Goal: Information Seeking & Learning: Learn about a topic

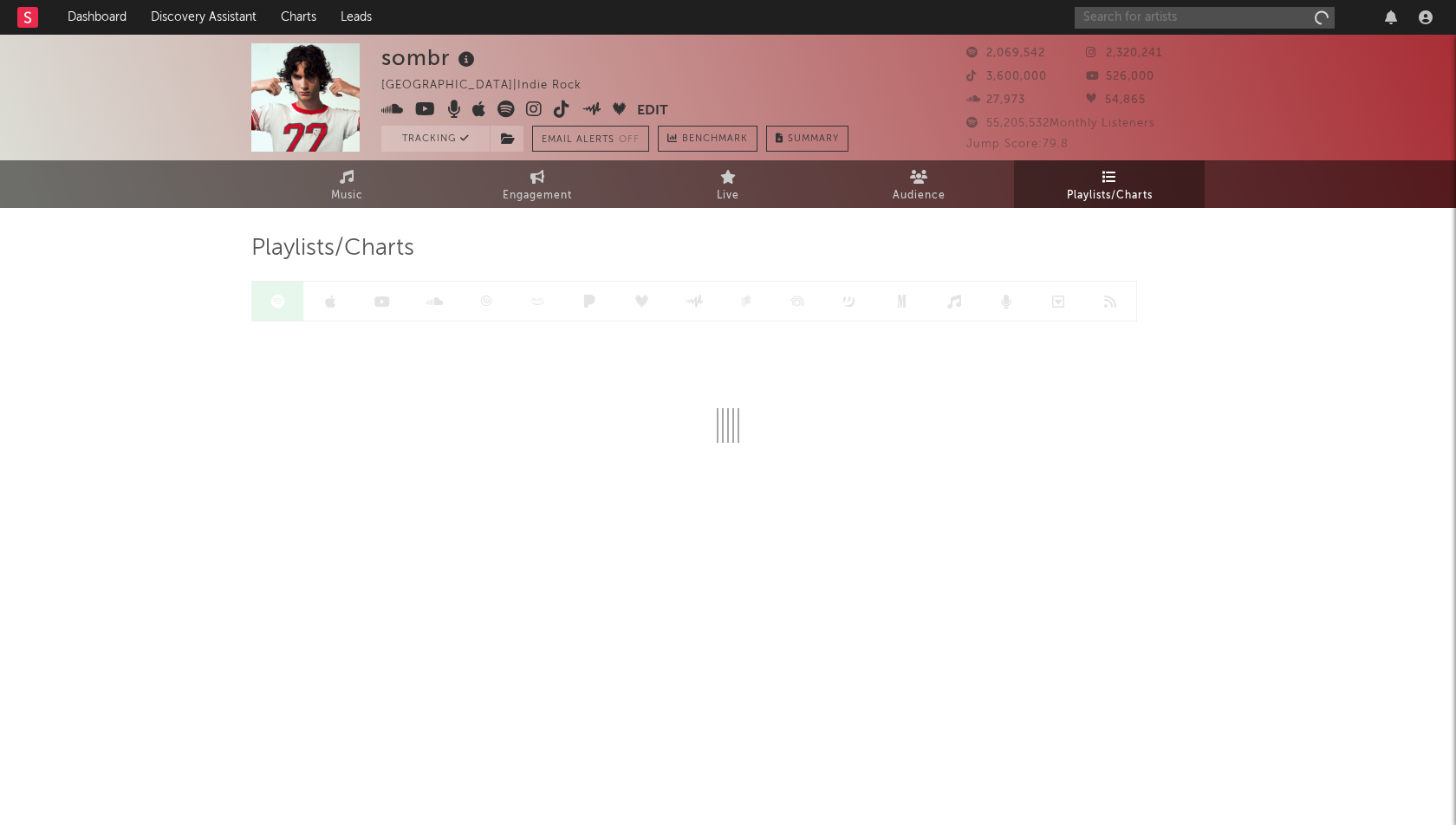
click at [1218, 19] on input "text" at bounding box center [1204, 17] width 260 height 21
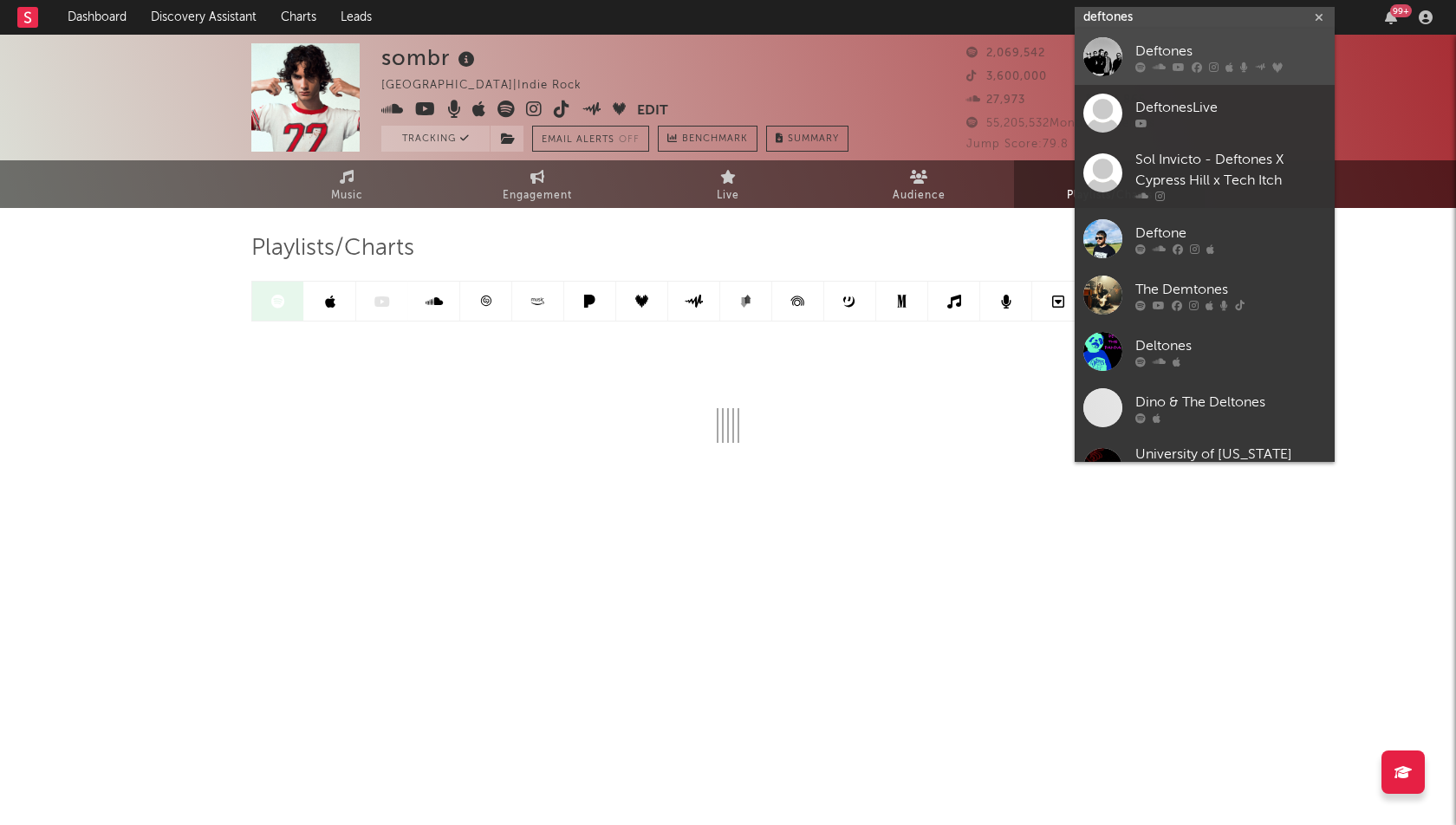
type input "deftones"
click at [1150, 67] on div at bounding box center [1230, 67] width 190 height 10
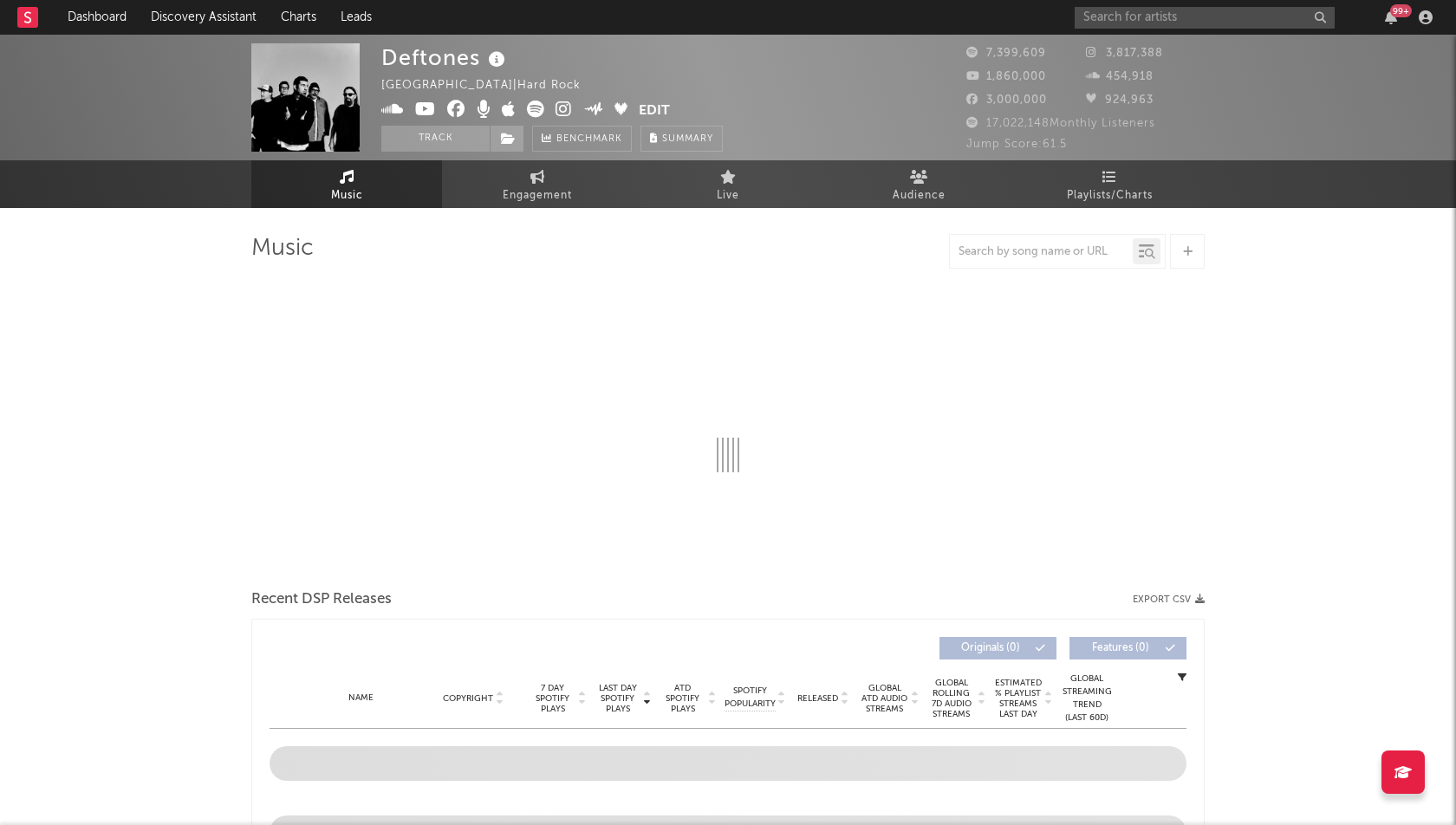
select select "6m"
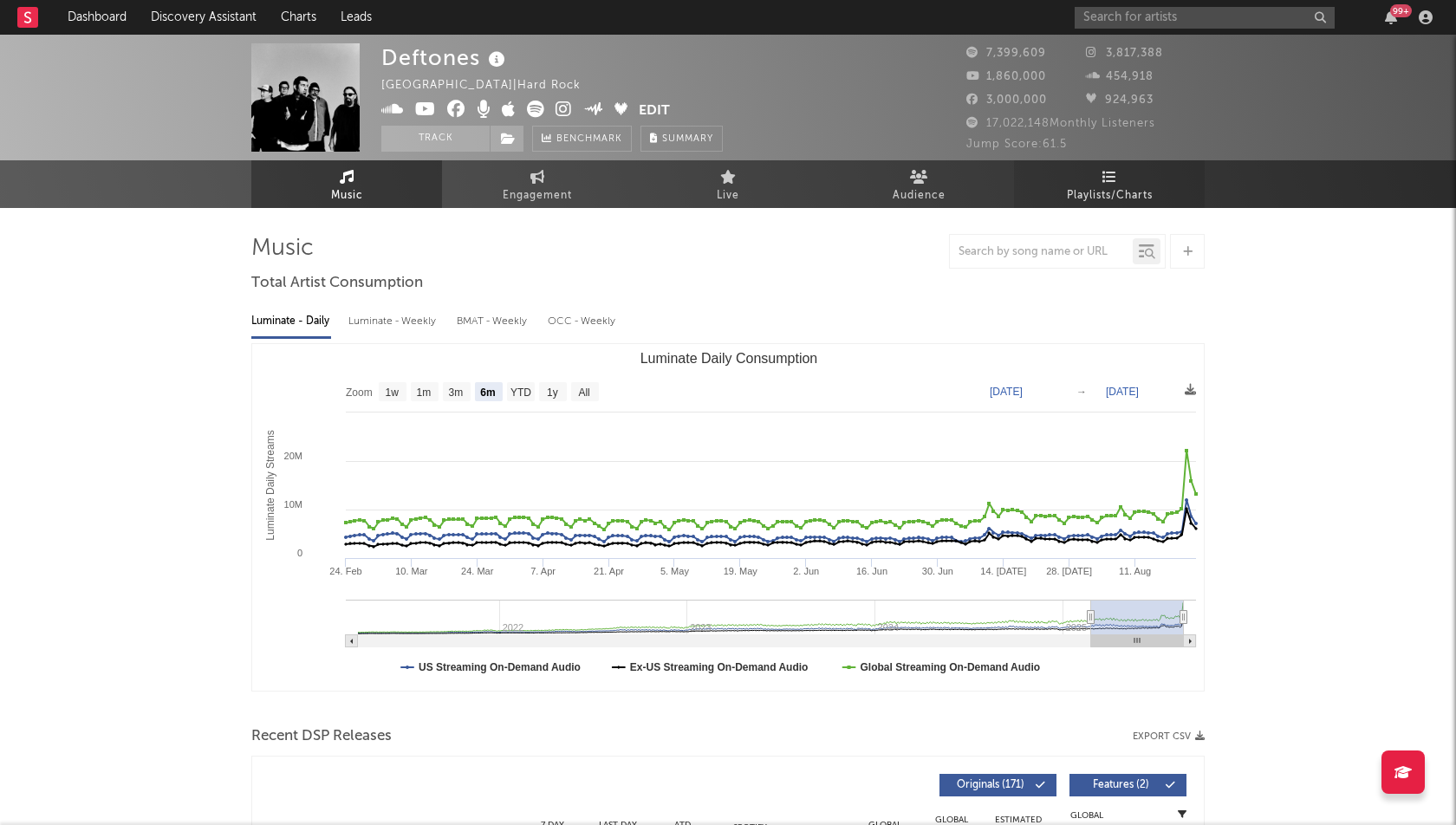
click at [1127, 189] on span "Playlists/Charts" at bounding box center [1110, 196] width 86 height 21
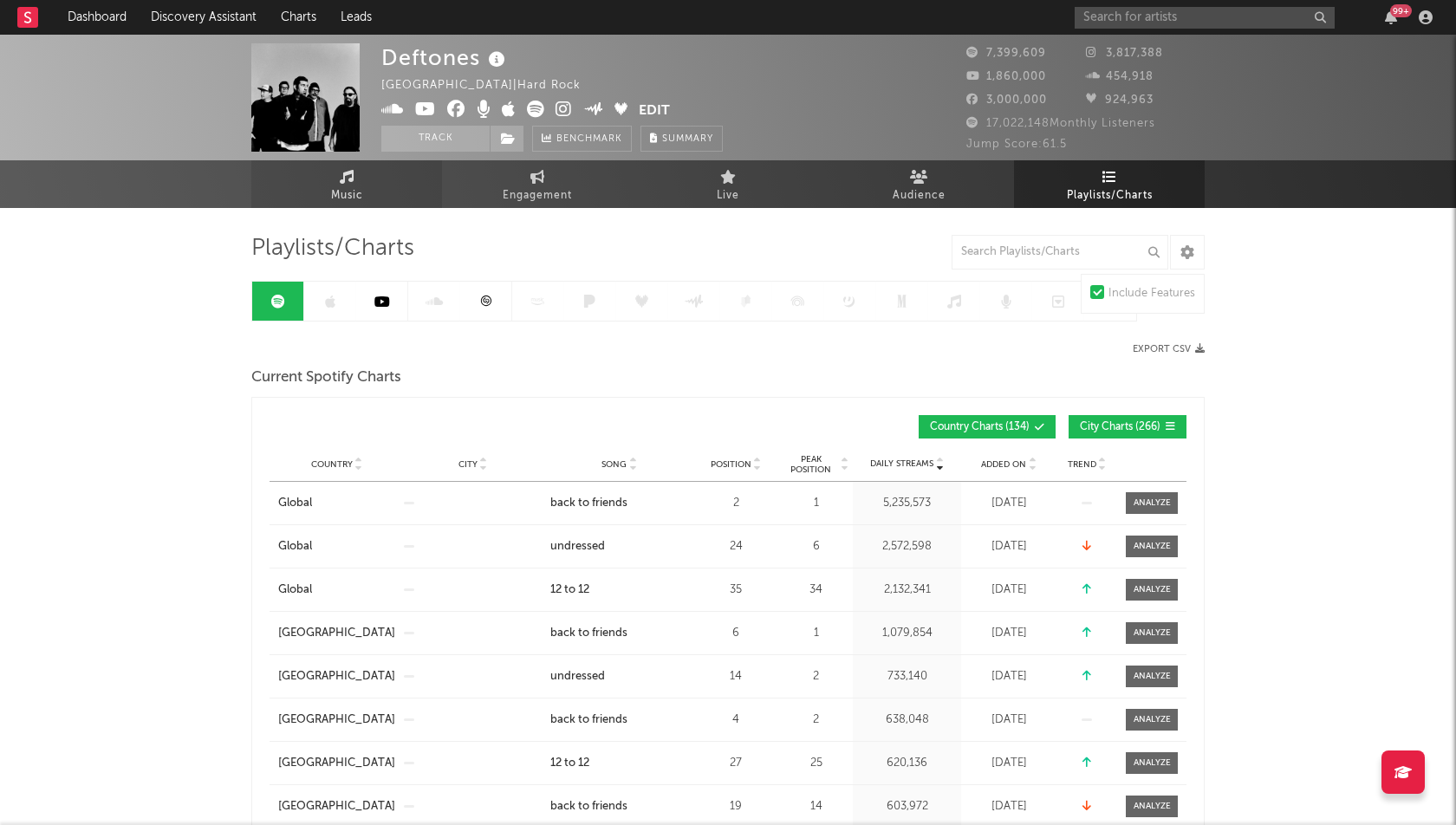
click at [352, 205] on span "Music" at bounding box center [347, 196] width 32 height 21
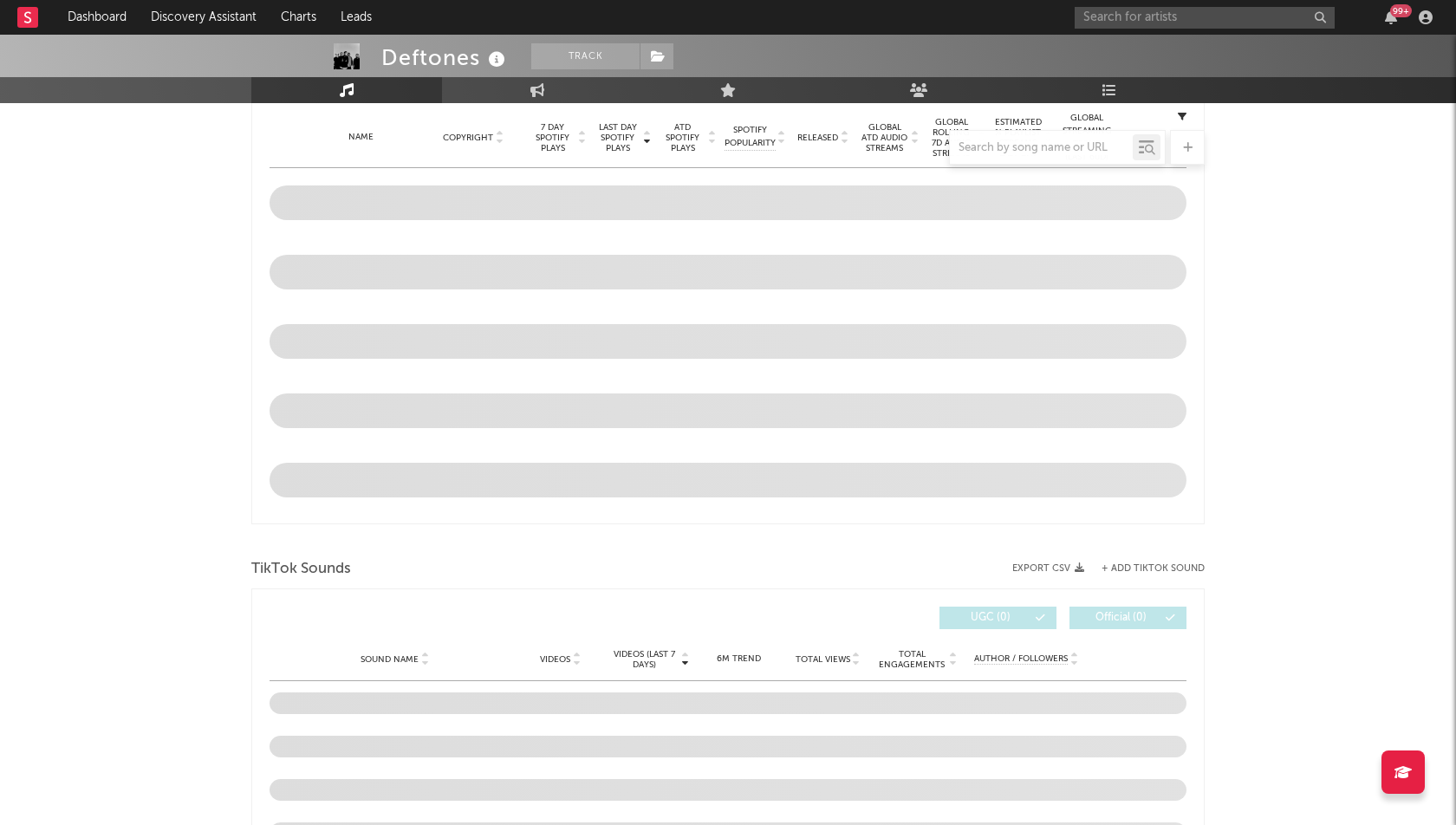
scroll to position [569, 0]
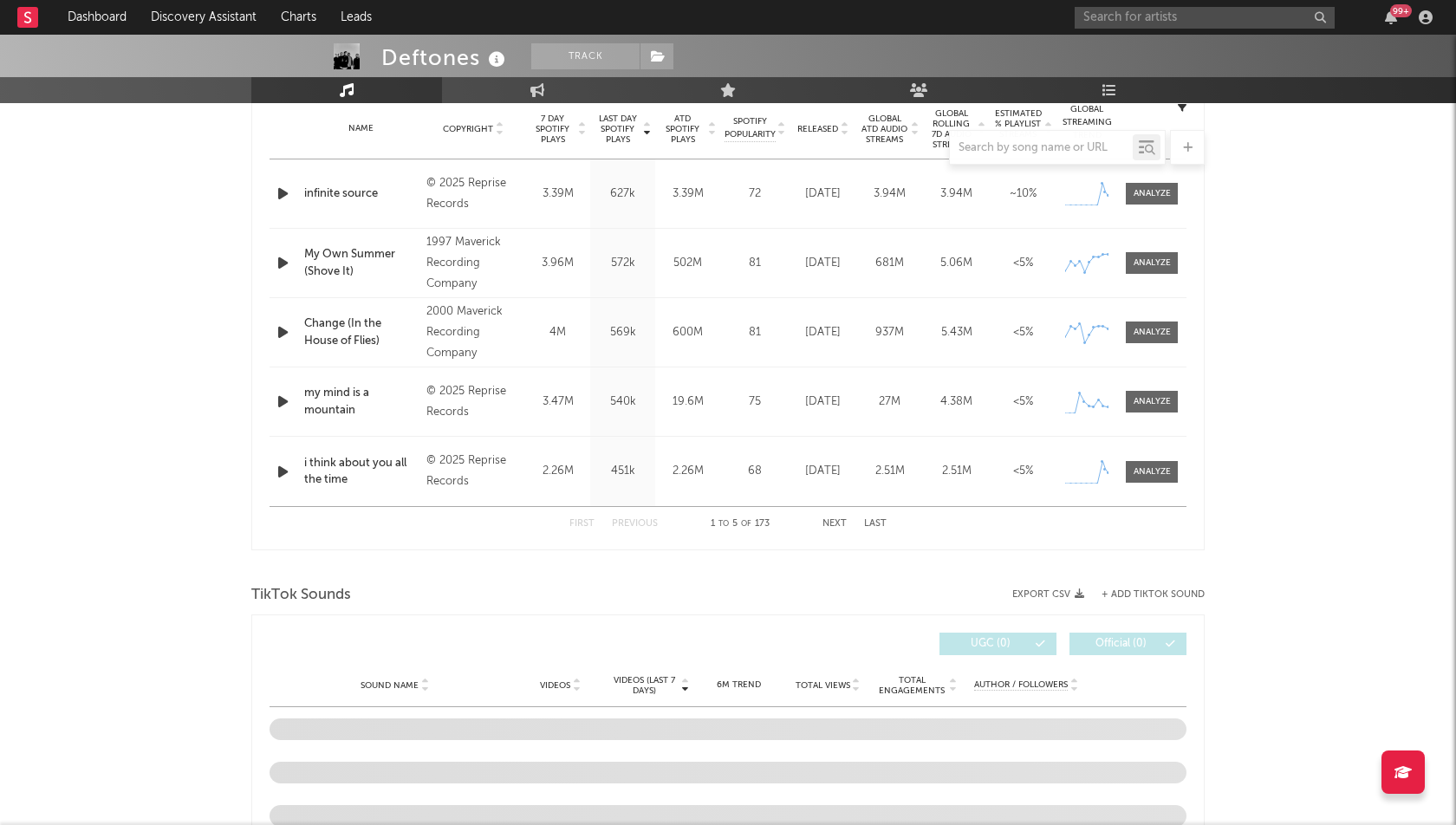
select select "6m"
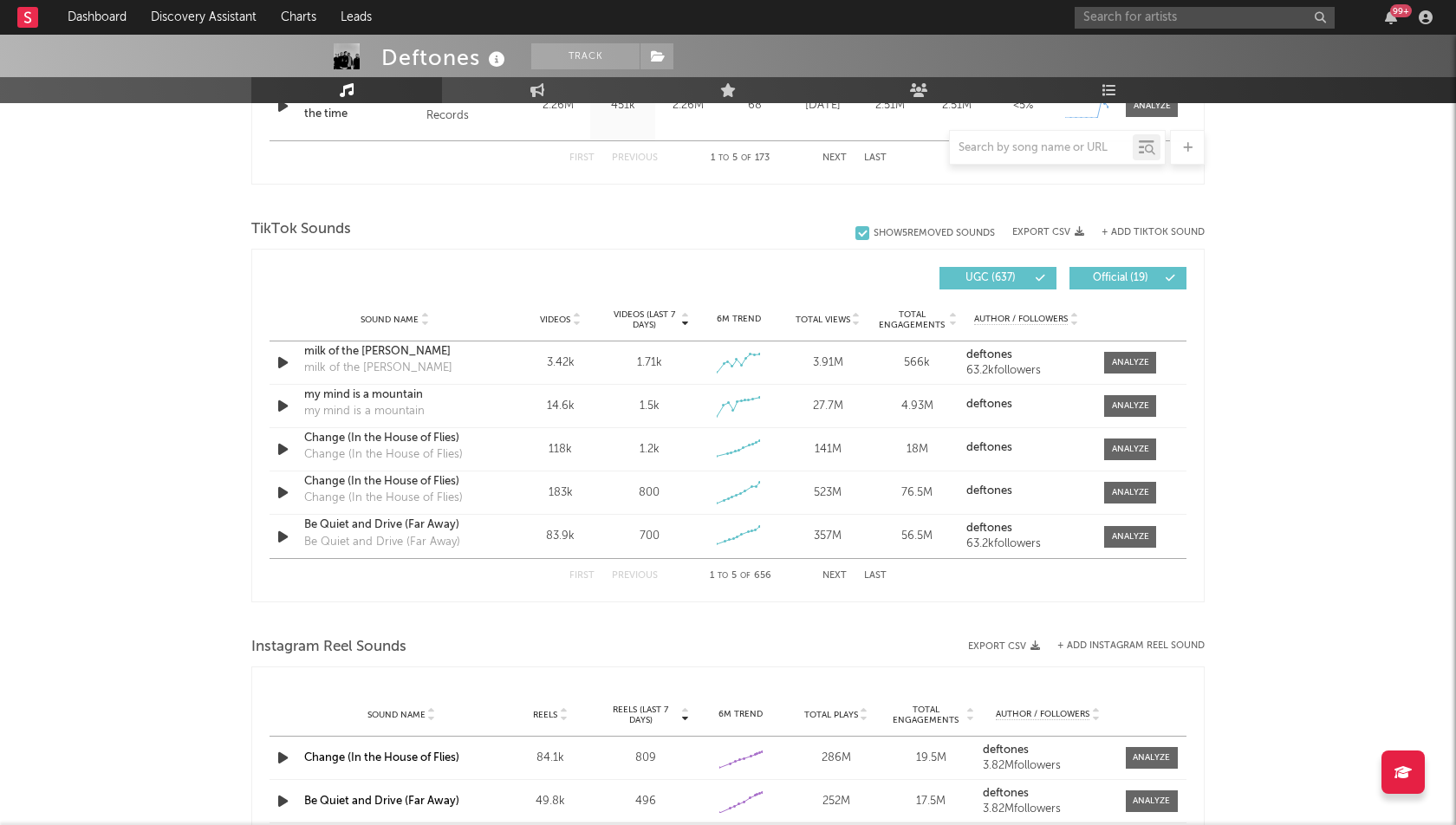
scroll to position [1062, 0]
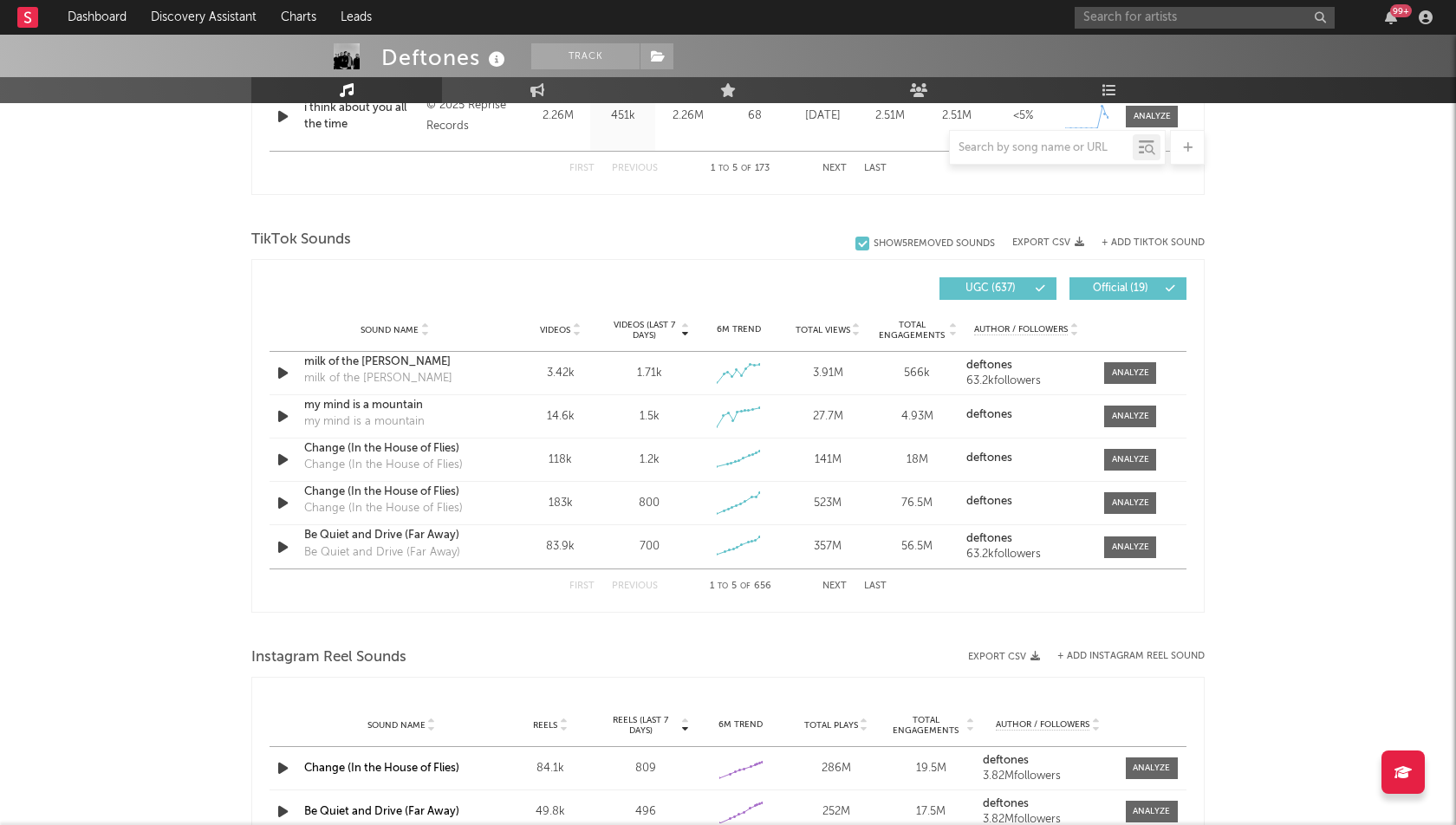
click at [551, 333] on span "Videos" at bounding box center [555, 329] width 31 height 10
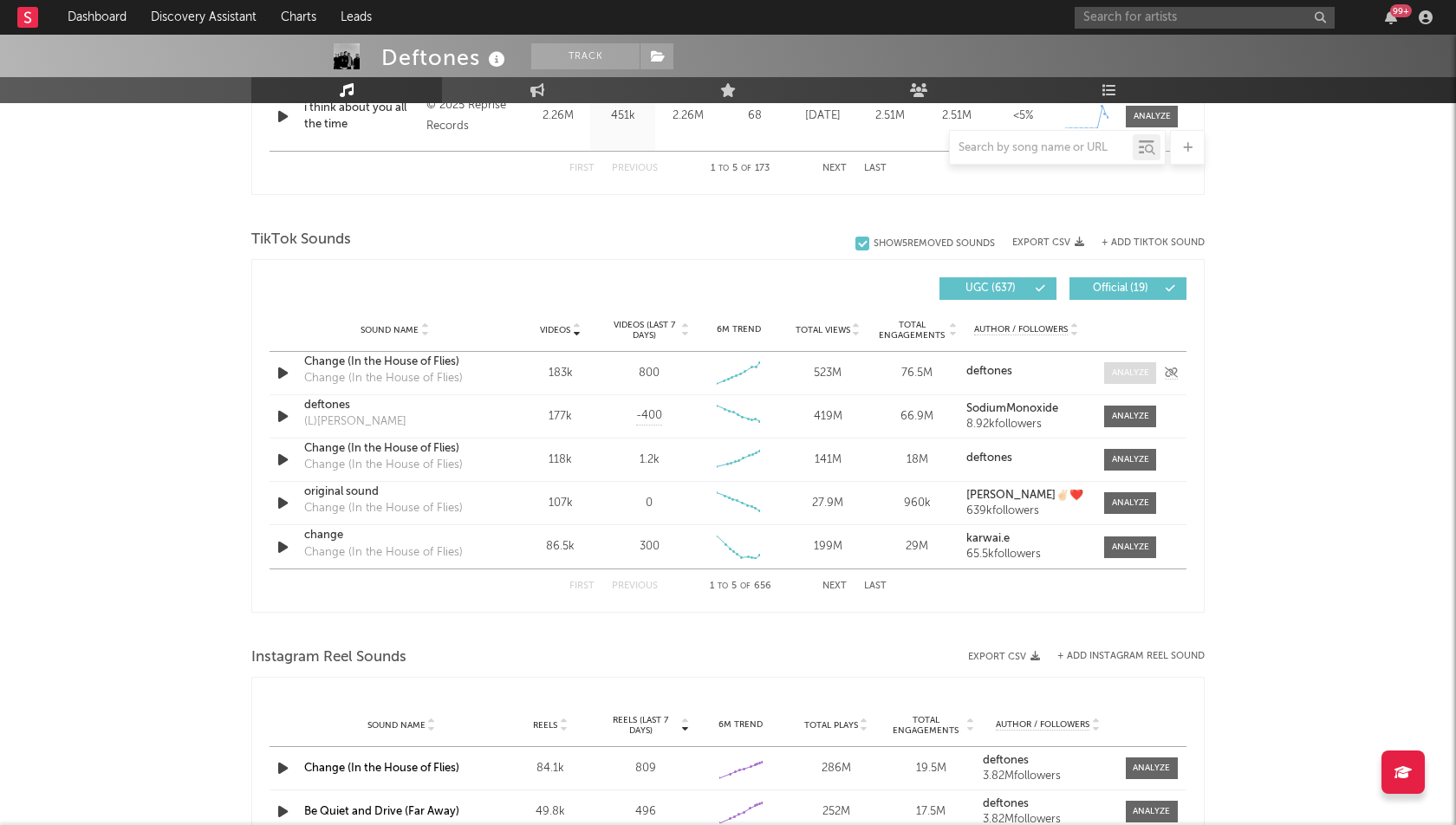
click at [1141, 378] on span at bounding box center [1130, 372] width 52 height 21
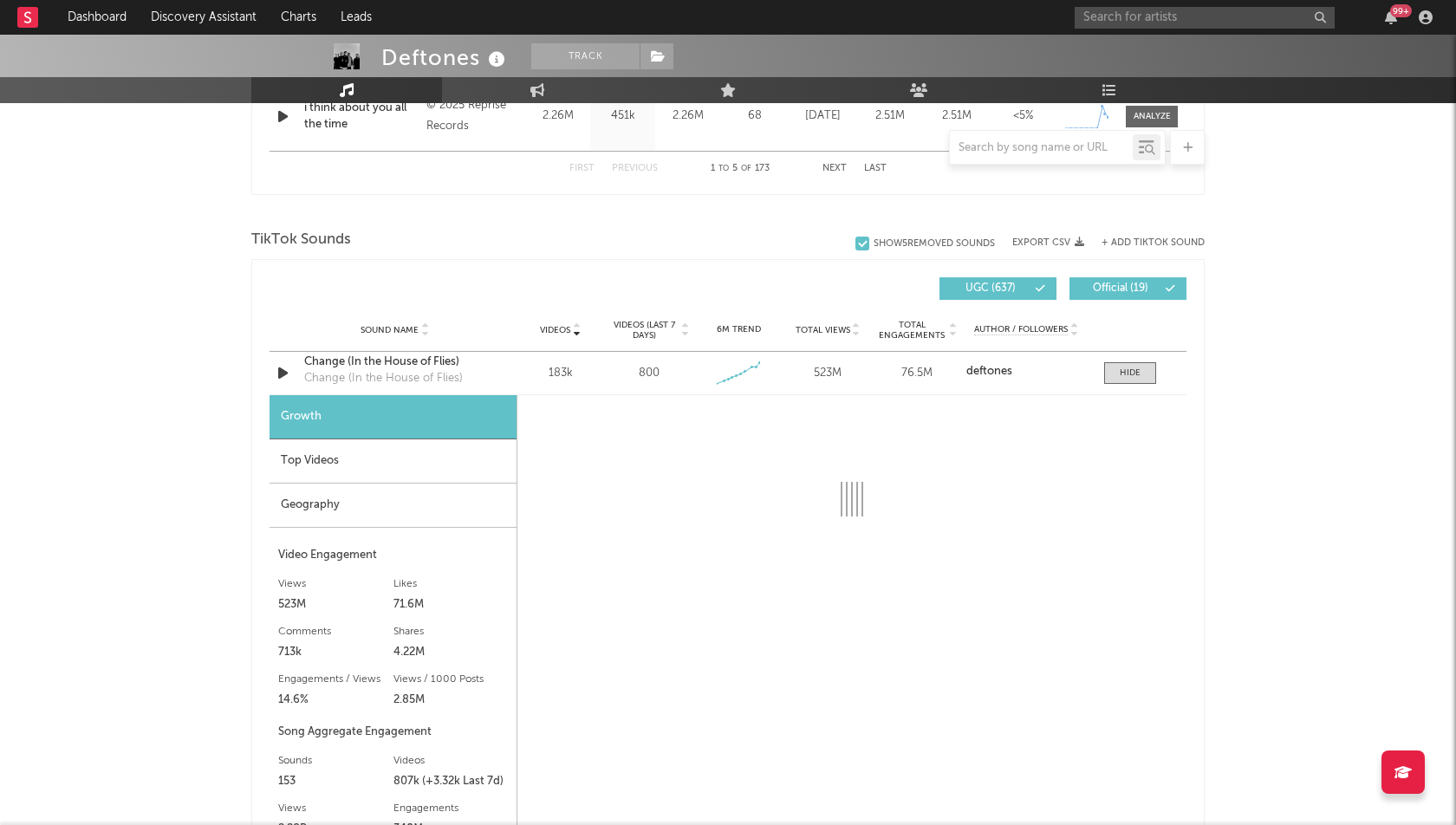
click at [413, 470] on div "Top Videos" at bounding box center [393, 461] width 247 height 44
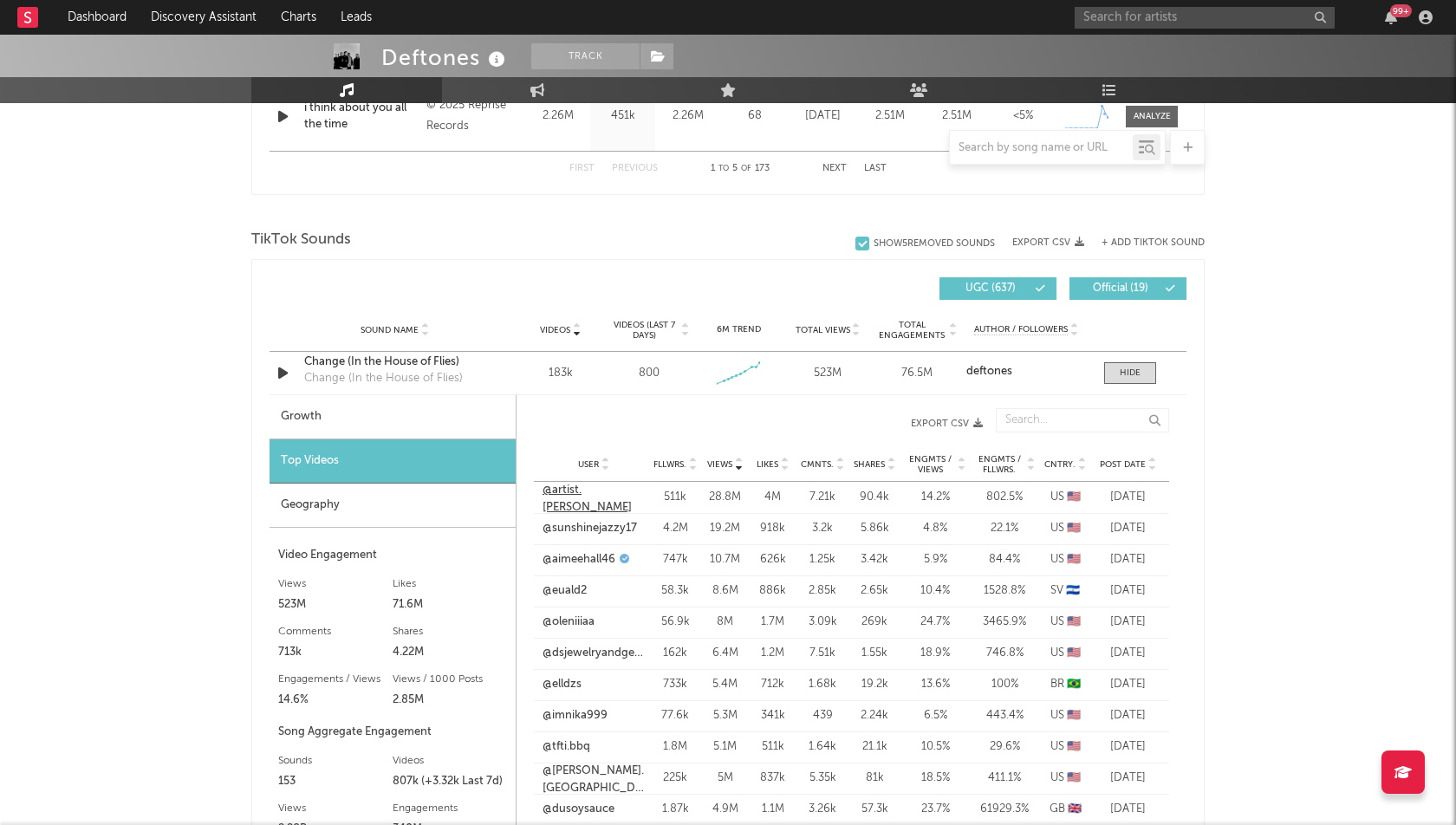
click at [595, 497] on link "@artist.[PERSON_NAME]" at bounding box center [594, 499] width 103 height 34
click at [1127, 375] on div at bounding box center [1130, 373] width 21 height 13
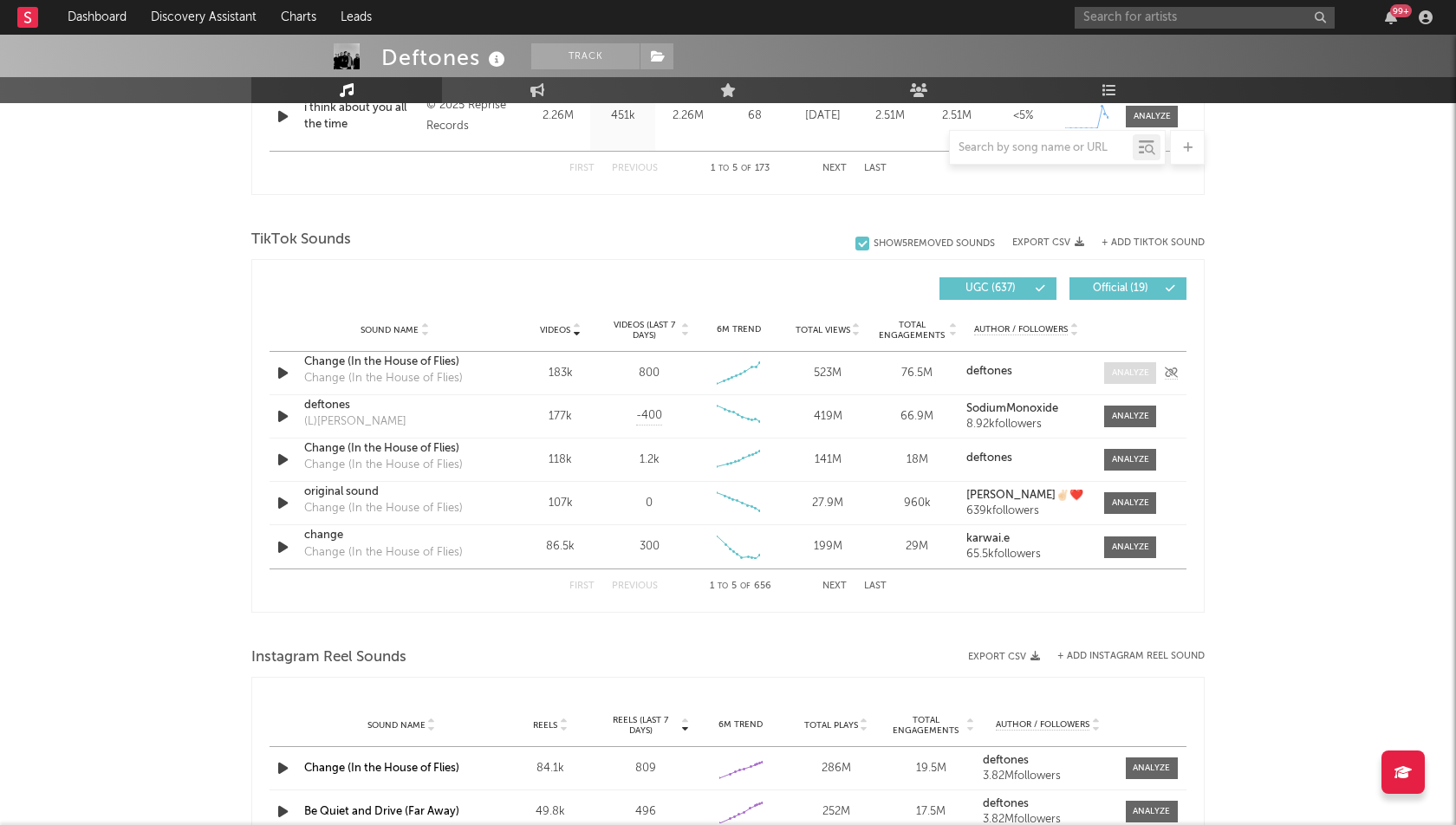
click at [1127, 375] on div at bounding box center [1130, 373] width 37 height 13
select select "6m"
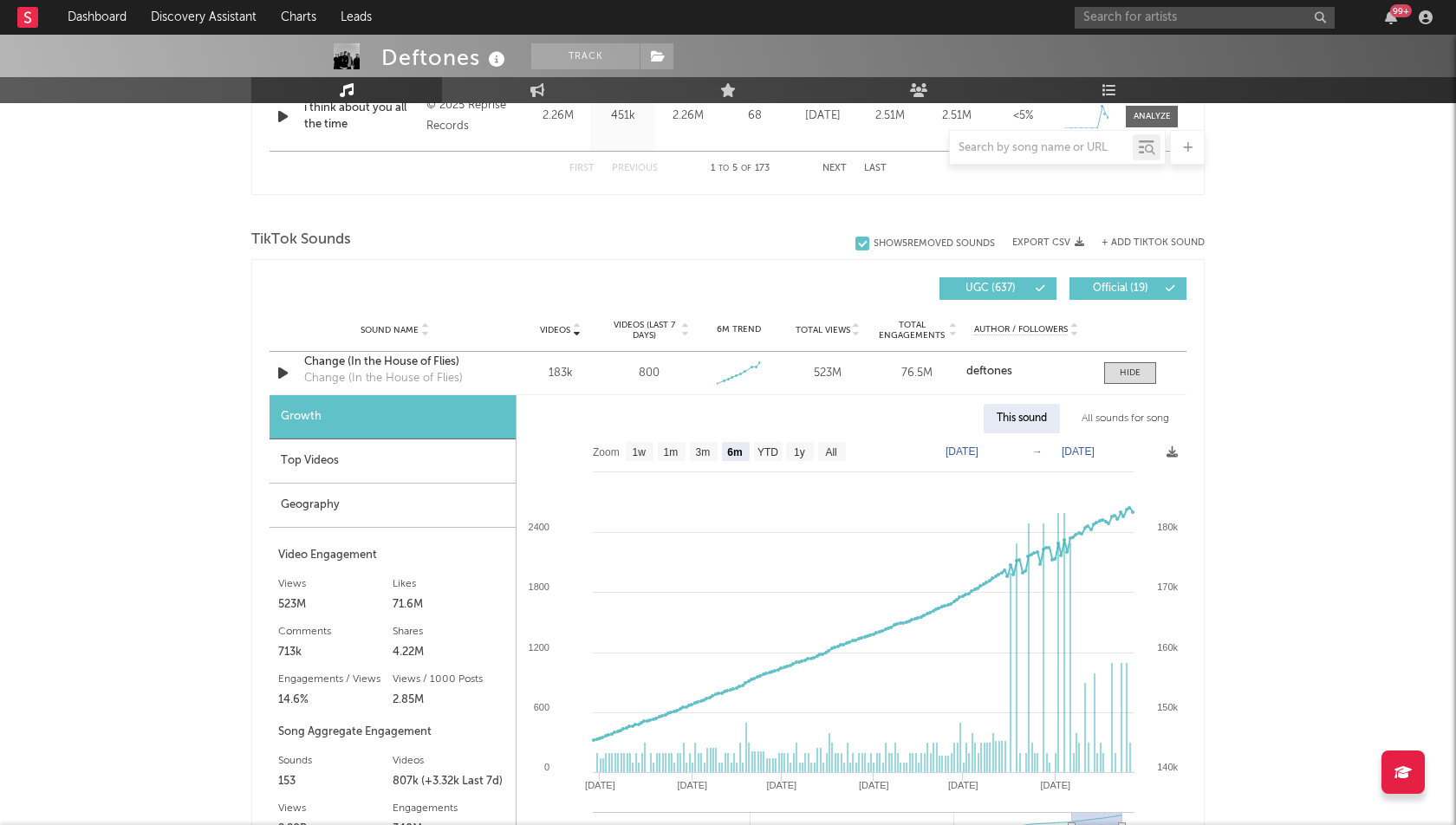
click at [404, 456] on div "Top Videos" at bounding box center [393, 461] width 246 height 44
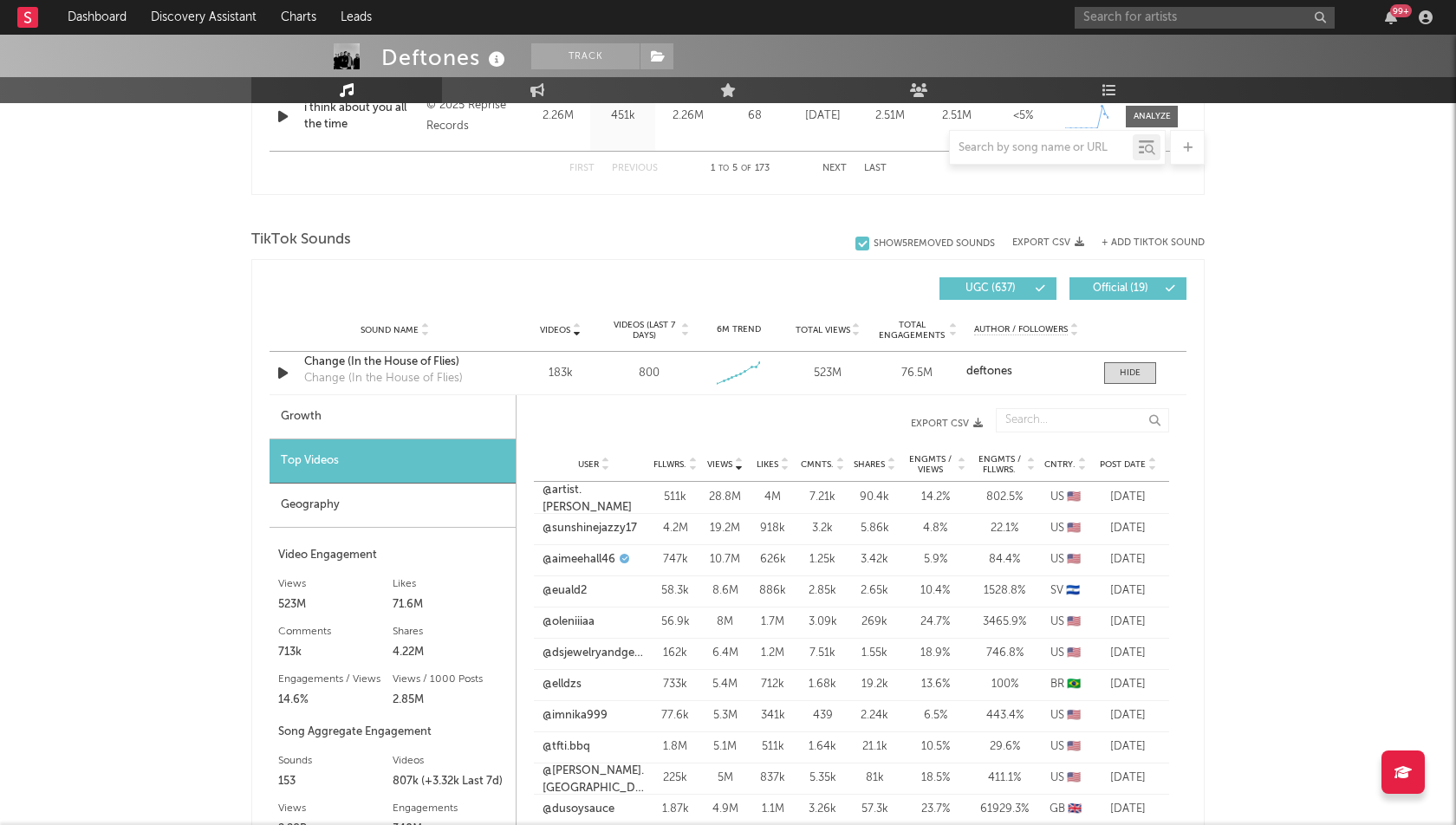
click at [378, 498] on div "Geography" at bounding box center [393, 505] width 246 height 44
